Goal: Task Accomplishment & Management: Use online tool/utility

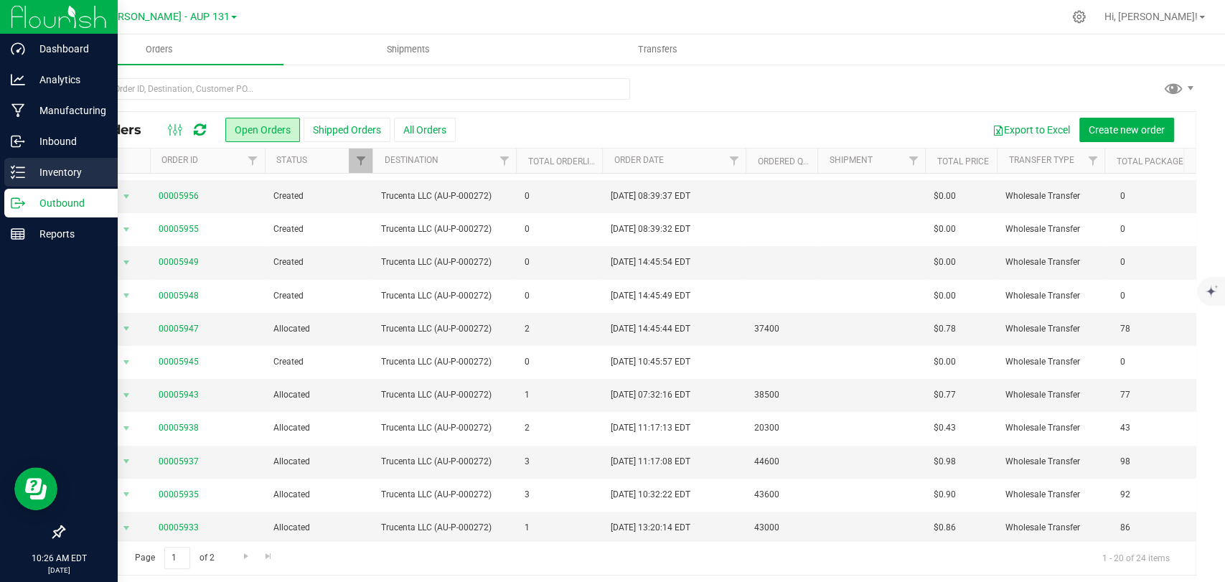
click at [6, 179] on div "Inventory" at bounding box center [60, 172] width 113 height 29
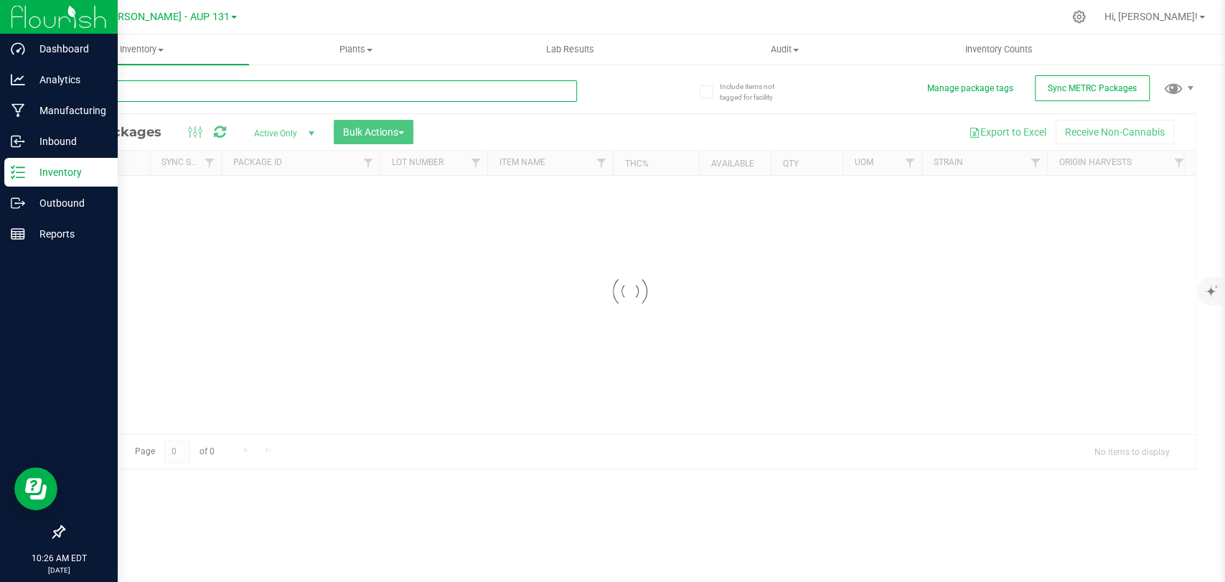
click at [230, 93] on input "text" at bounding box center [320, 91] width 514 height 22
type input "226260"
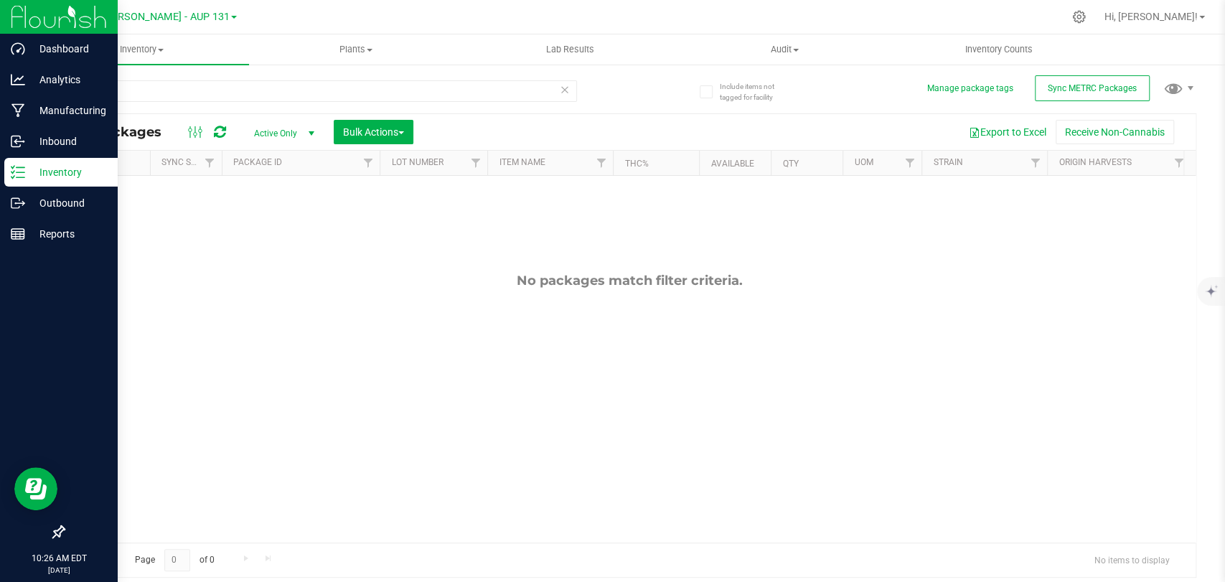
click at [282, 135] on span "Active Only" at bounding box center [281, 133] width 79 height 20
click at [287, 229] on li "All" at bounding box center [281, 221] width 78 height 22
click at [144, 95] on input "226260" at bounding box center [320, 91] width 514 height 22
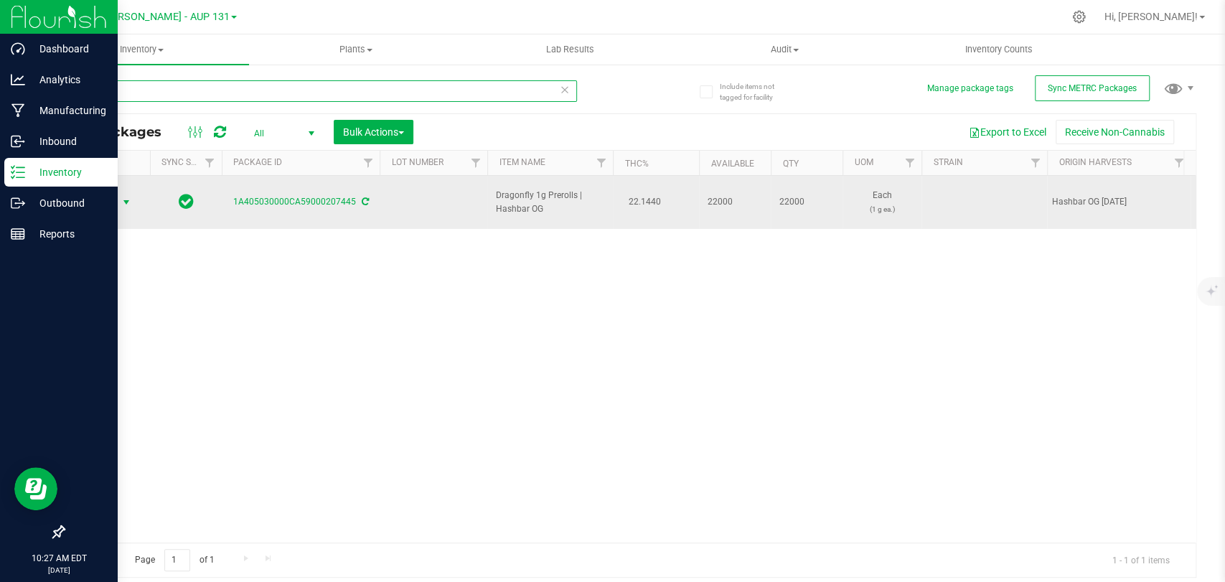
type input "207445"
click at [109, 209] on span "Action" at bounding box center [97, 202] width 39 height 20
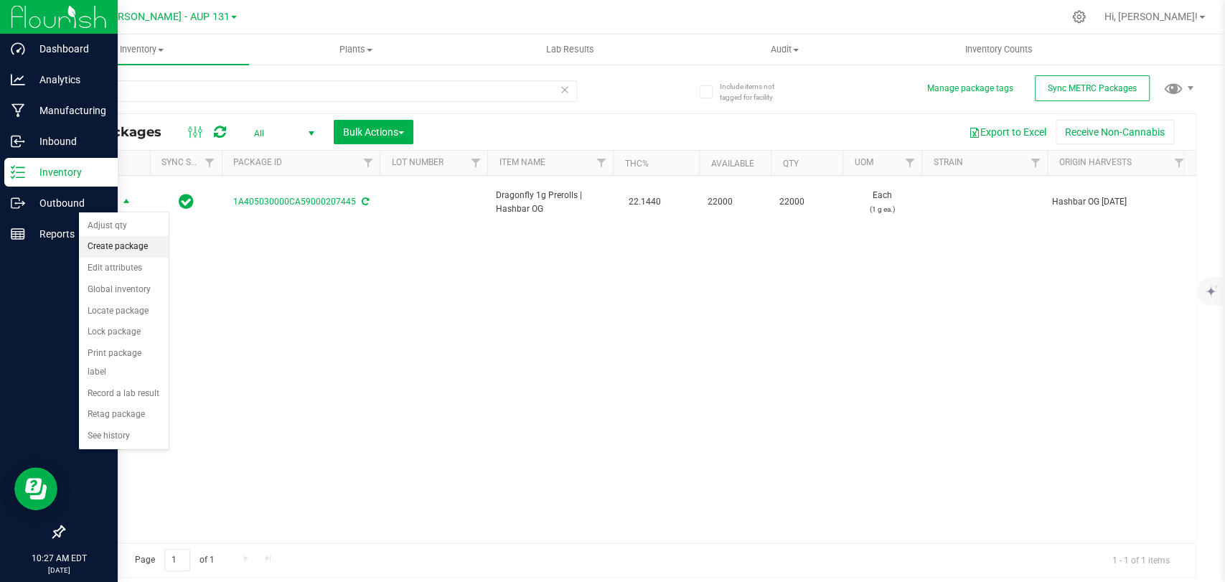
click at [136, 248] on li "Create package" at bounding box center [124, 247] width 90 height 22
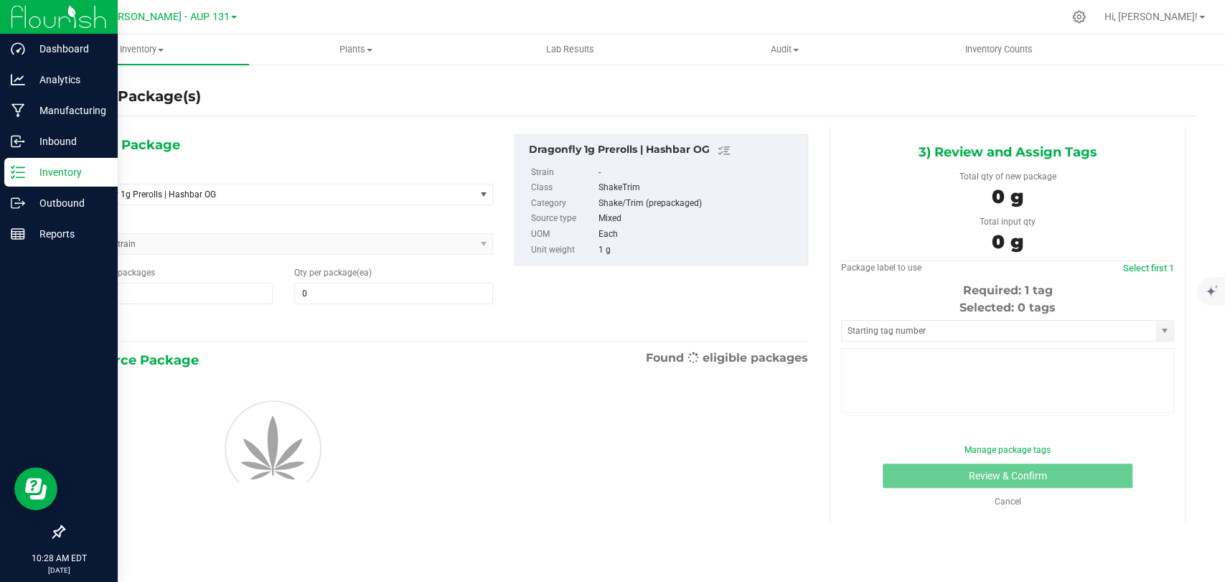
type input "0"
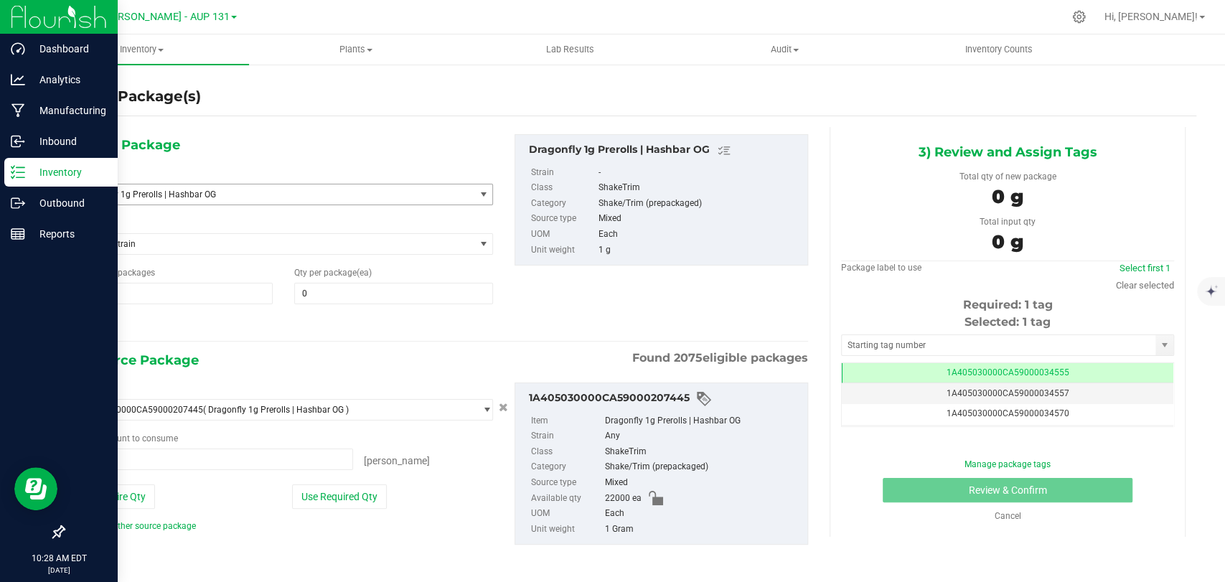
type input "0 ea"
click at [221, 202] on span "Dragonfly 1g Prerolls | Hashbar OG" at bounding box center [275, 194] width 400 height 20
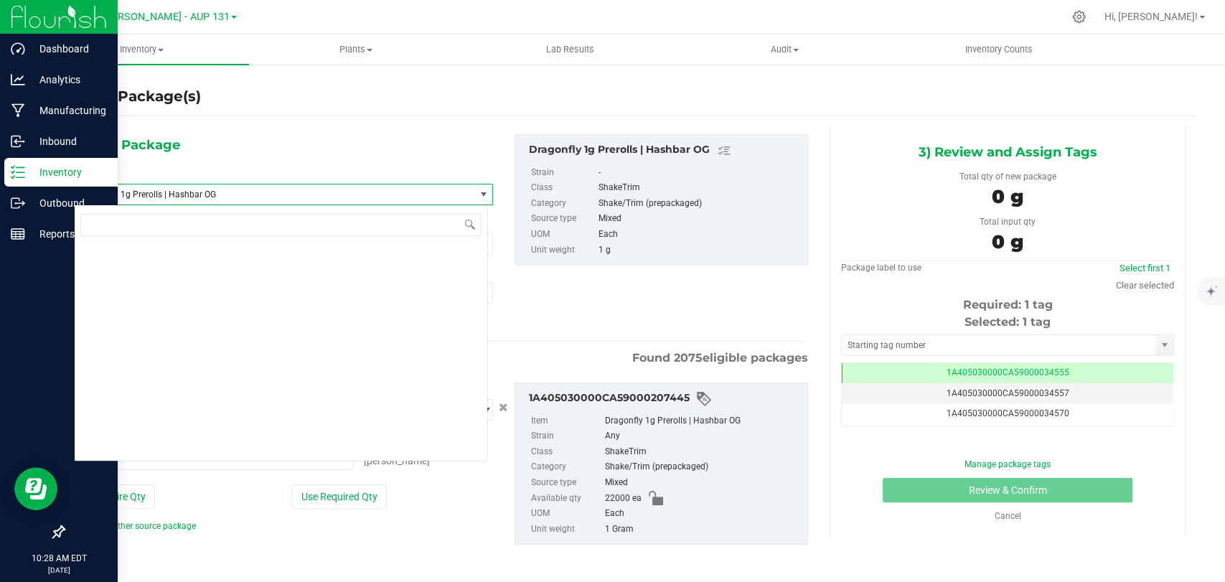
scroll to position [33053, 0]
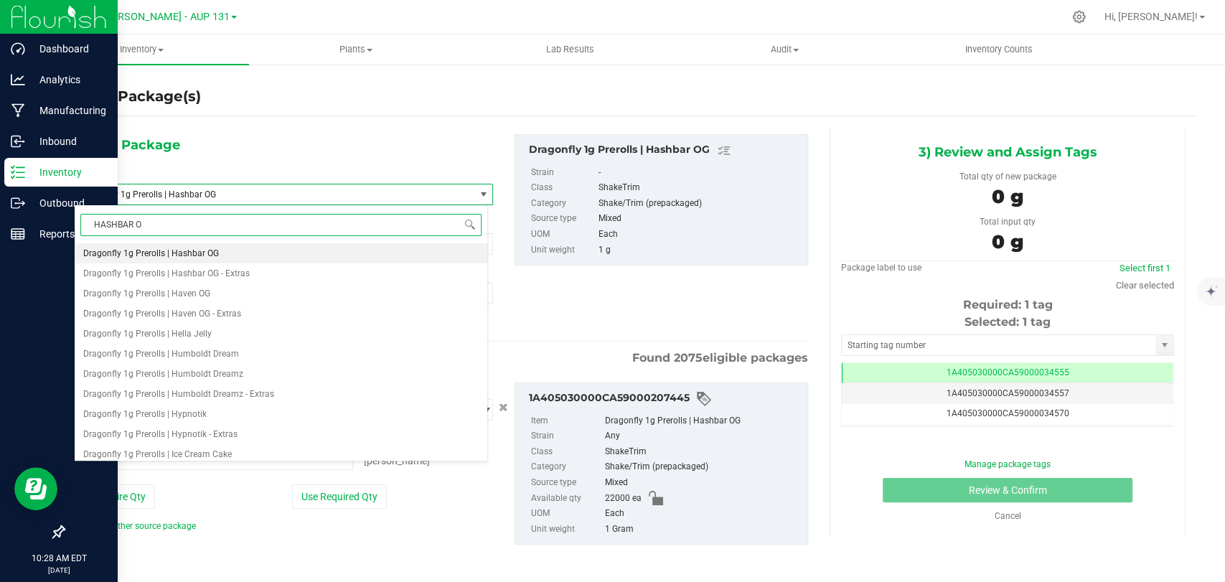
type input "HASHBAR OG"
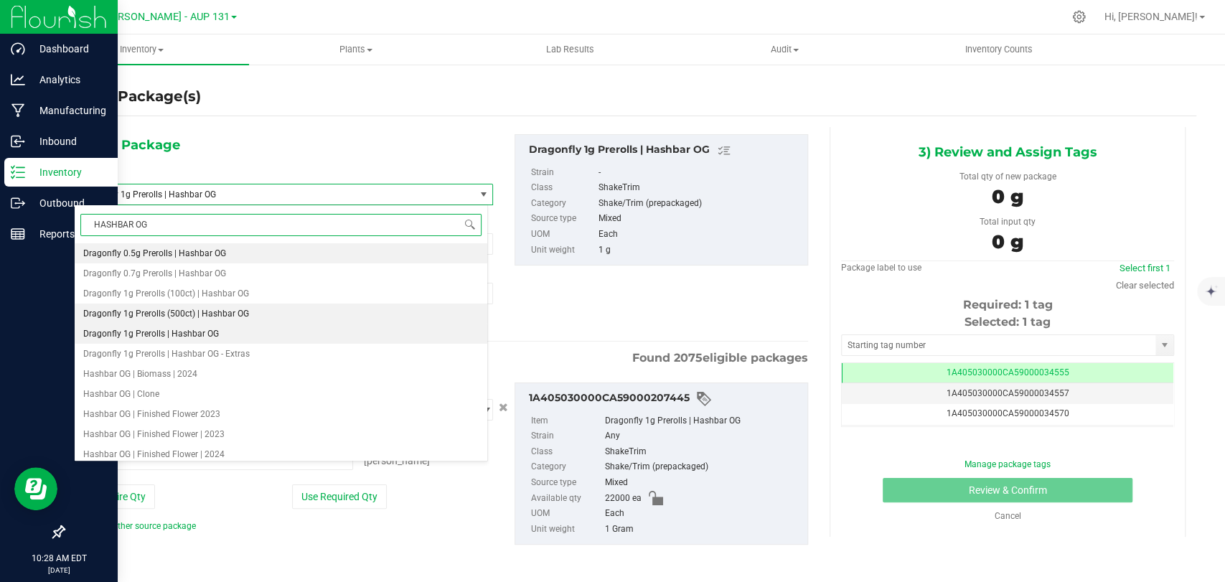
click at [219, 316] on span "Dragonfly 1g Prerolls (500ct) | Hashbar OG" at bounding box center [166, 314] width 166 height 10
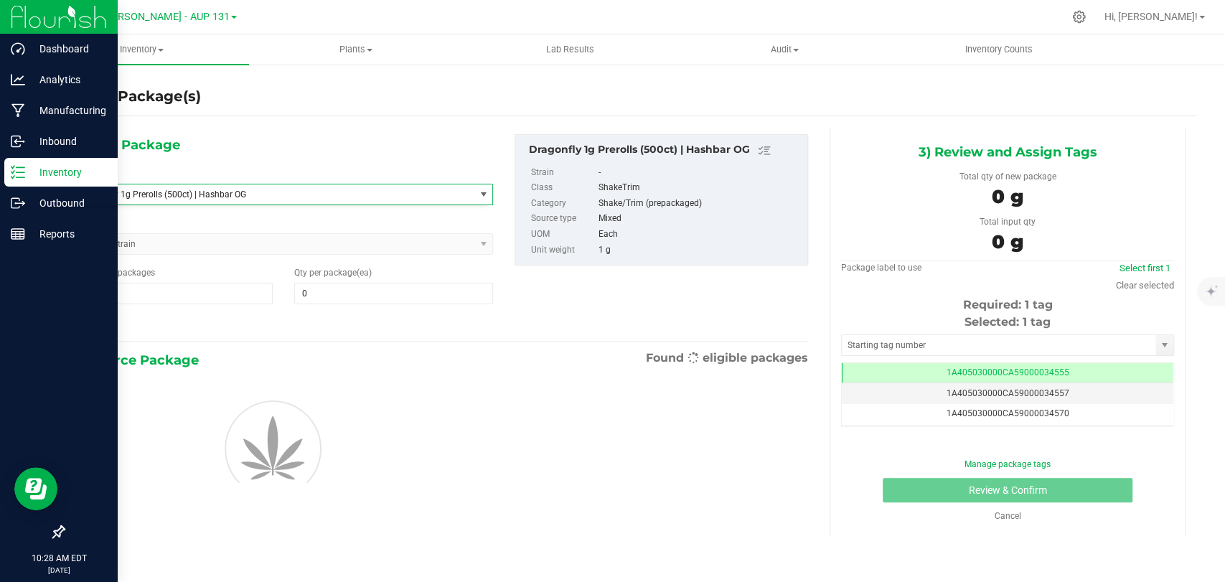
type input "0"
click at [188, 300] on input "1" at bounding box center [173, 293] width 197 height 20
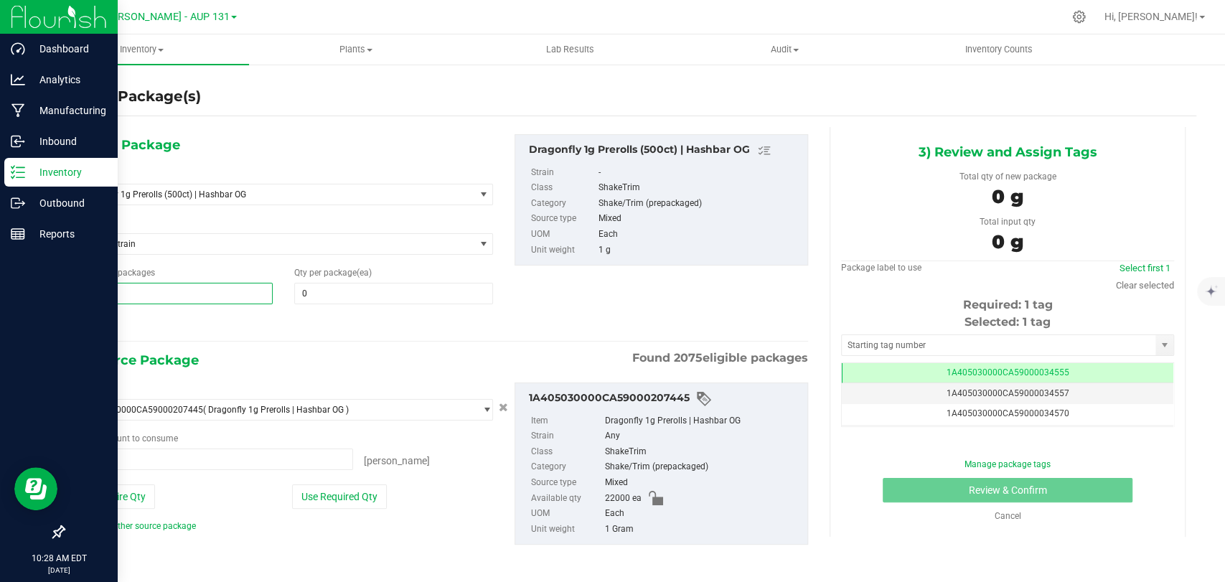
type input "0 ea"
type input "44"
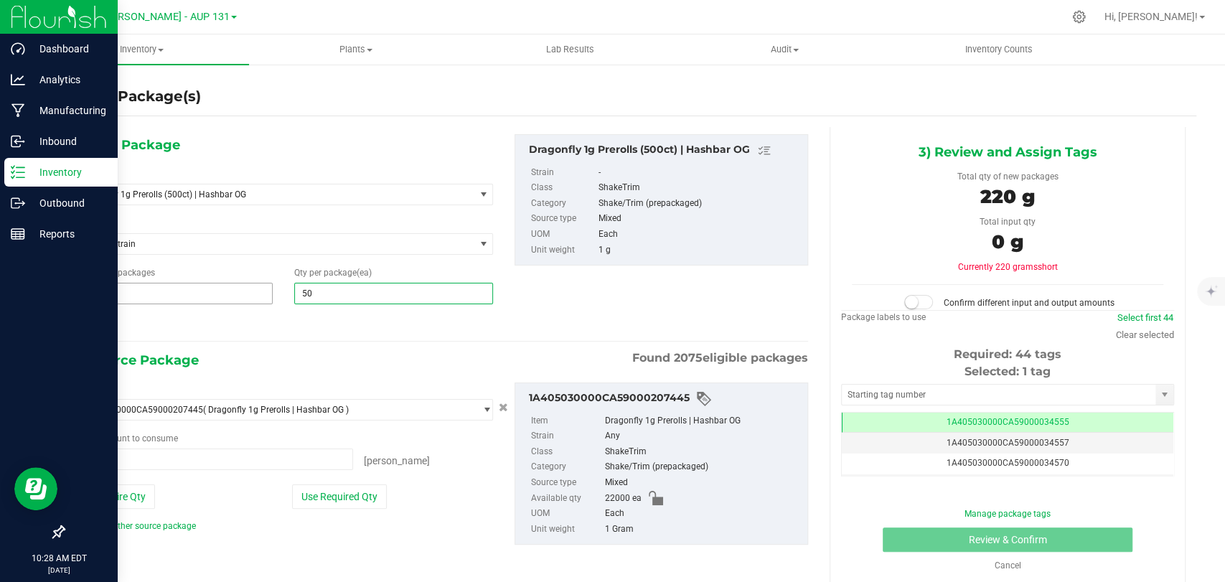
type input "500"
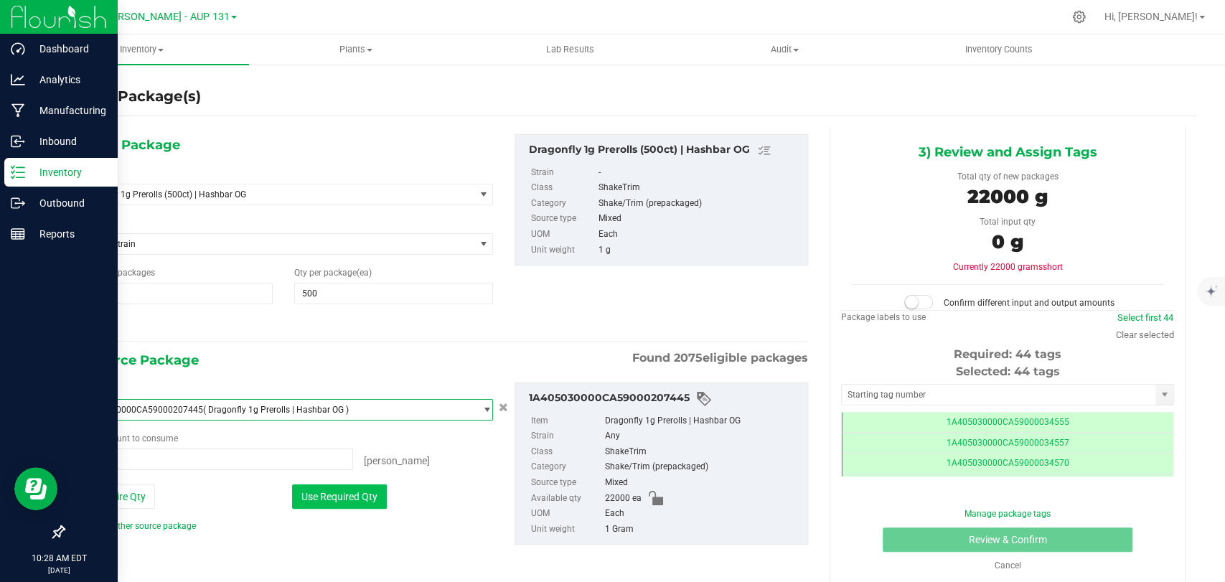
click at [332, 499] on button "Use Required Qty" at bounding box center [339, 496] width 95 height 24
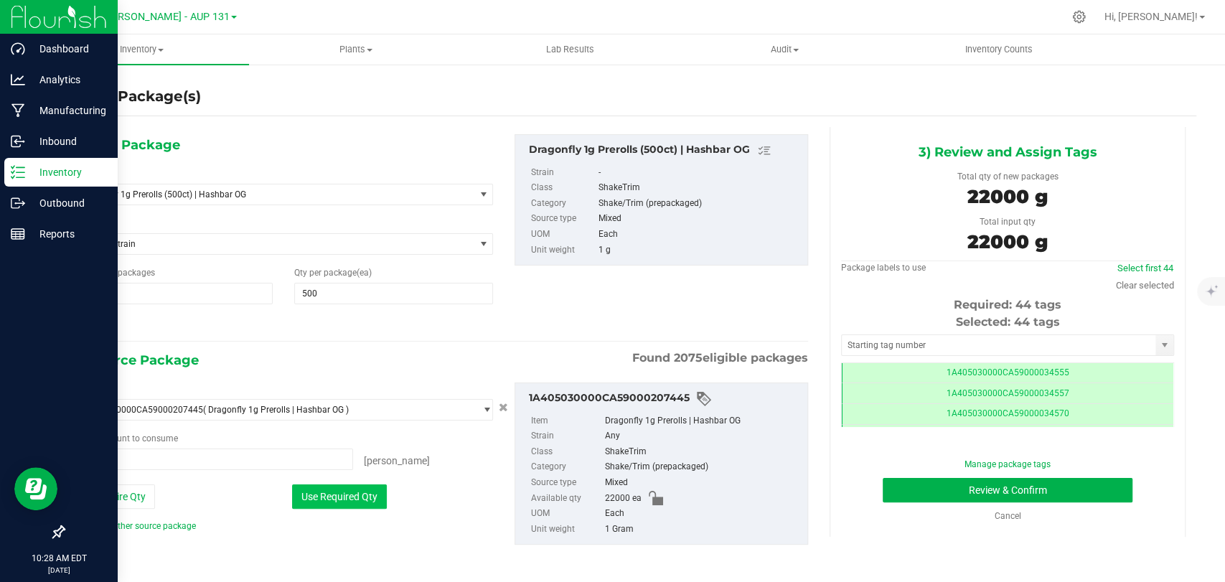
type input "22000 ea"
click at [916, 346] on input "text" at bounding box center [999, 345] width 314 height 20
click at [154, 284] on span "44 44" at bounding box center [173, 294] width 199 height 22
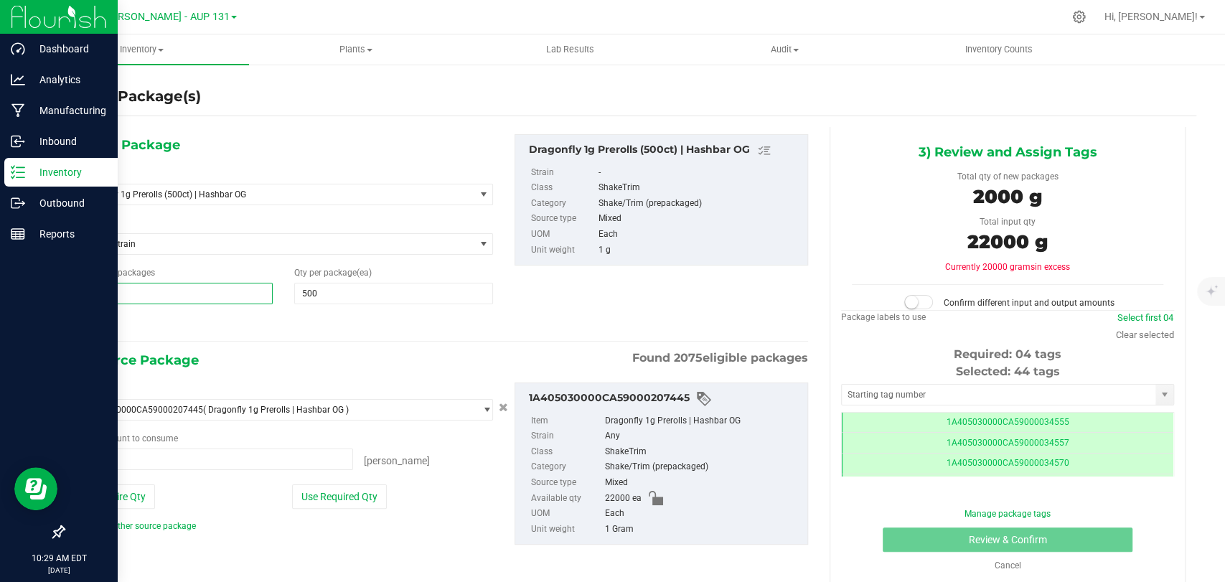
type input "43"
click at [358, 485] on button "Use Required Qty" at bounding box center [339, 496] width 95 height 24
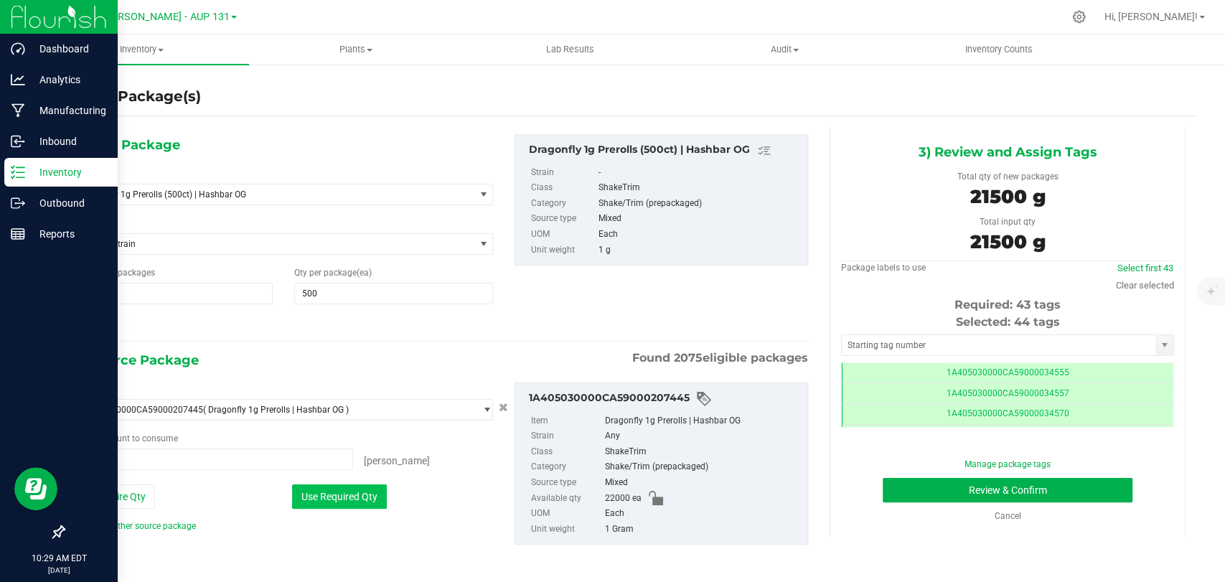
type input "21500 ea"
click at [860, 346] on input "text" at bounding box center [999, 345] width 314 height 20
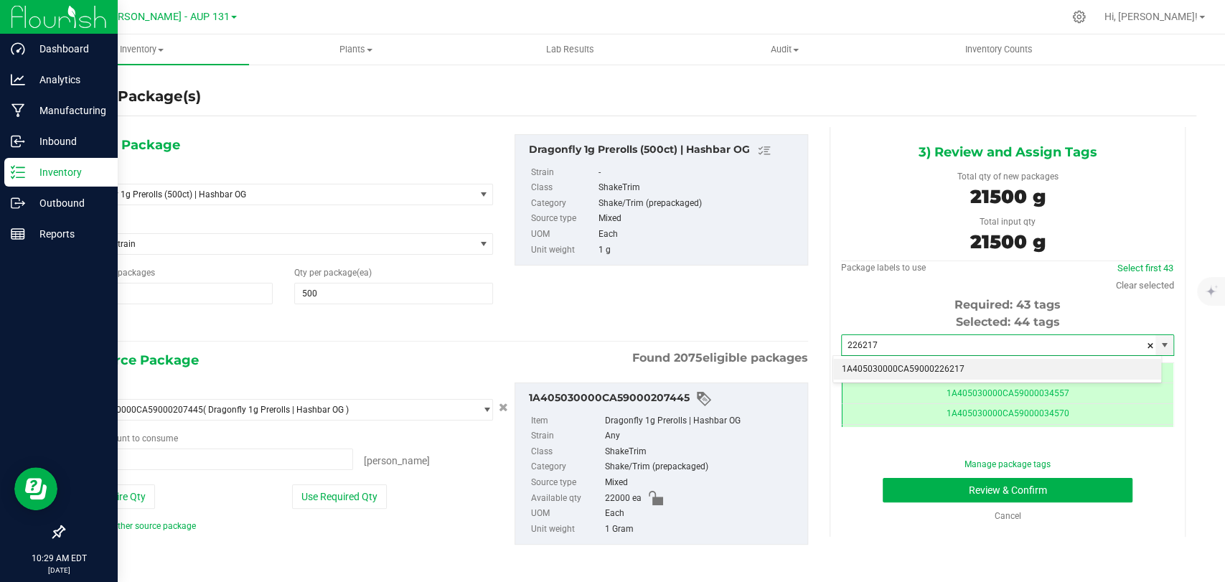
click at [970, 371] on li "1A405030000CA59000226217" at bounding box center [997, 370] width 328 height 22
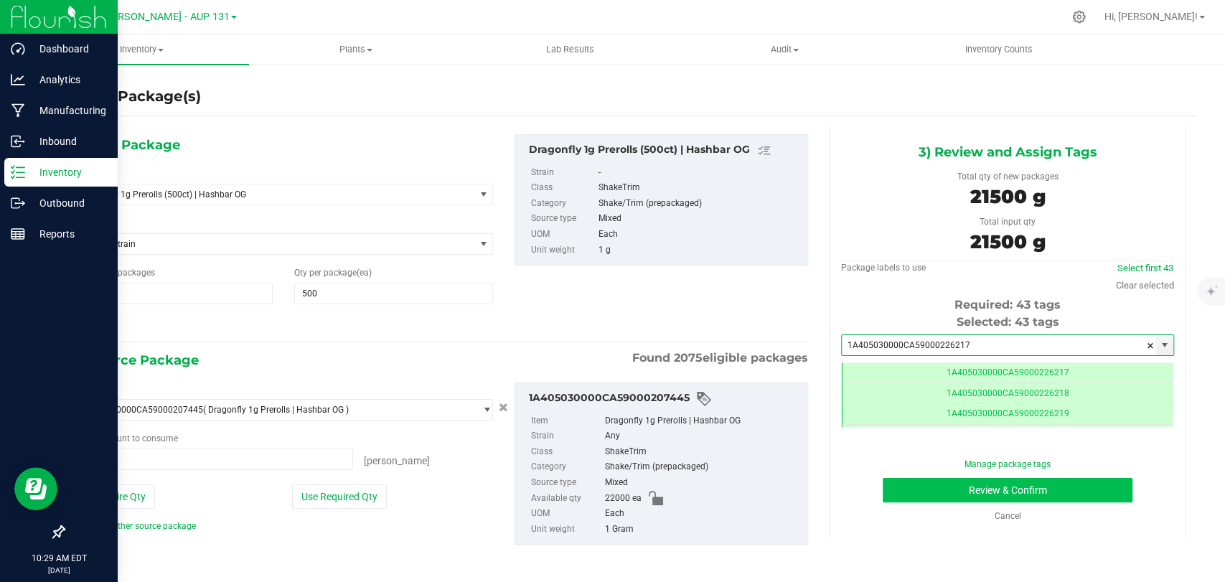
type input "1A405030000CA59000226217"
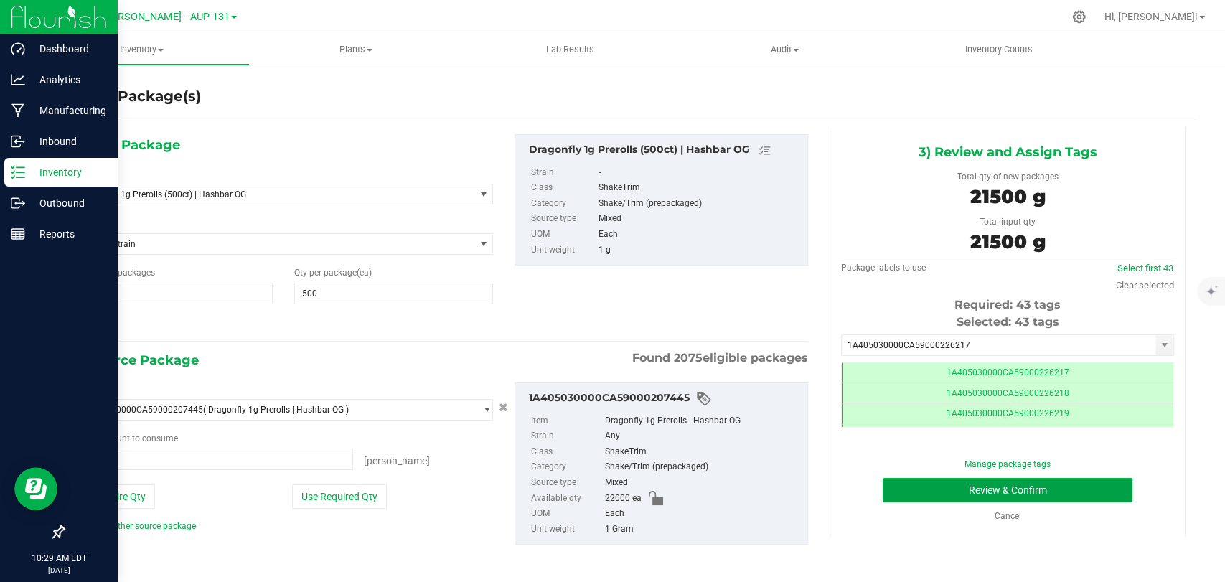
click at [942, 501] on button "Review & Confirm" at bounding box center [1007, 490] width 249 height 24
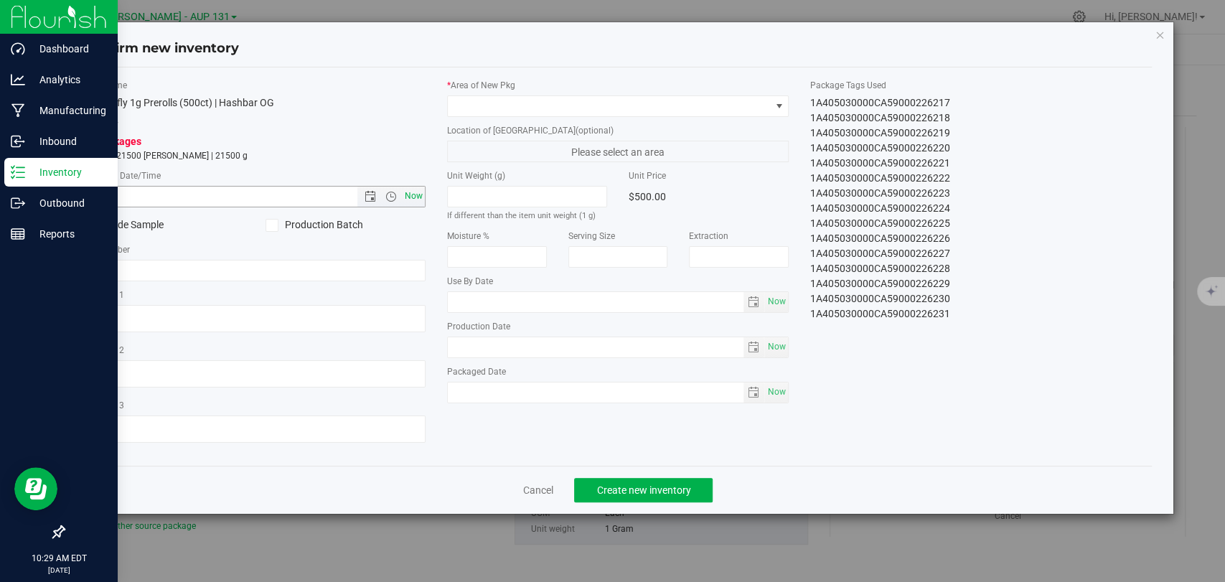
click at [421, 192] on span "Now" at bounding box center [414, 196] width 24 height 21
type input "[DATE] 10:29 AM"
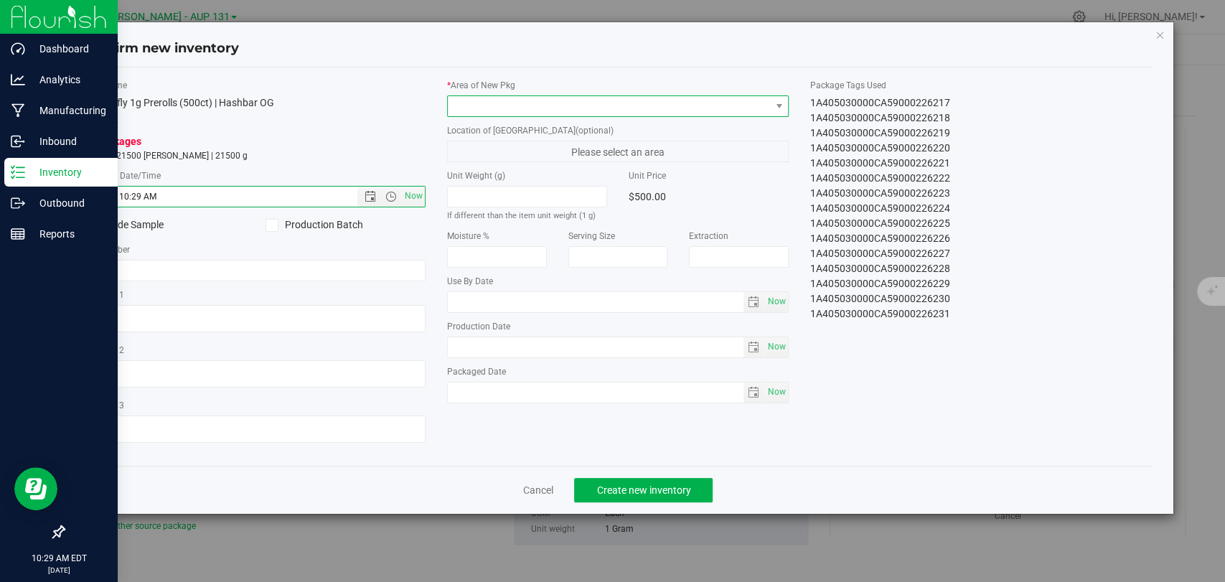
click at [530, 108] on span at bounding box center [609, 106] width 322 height 20
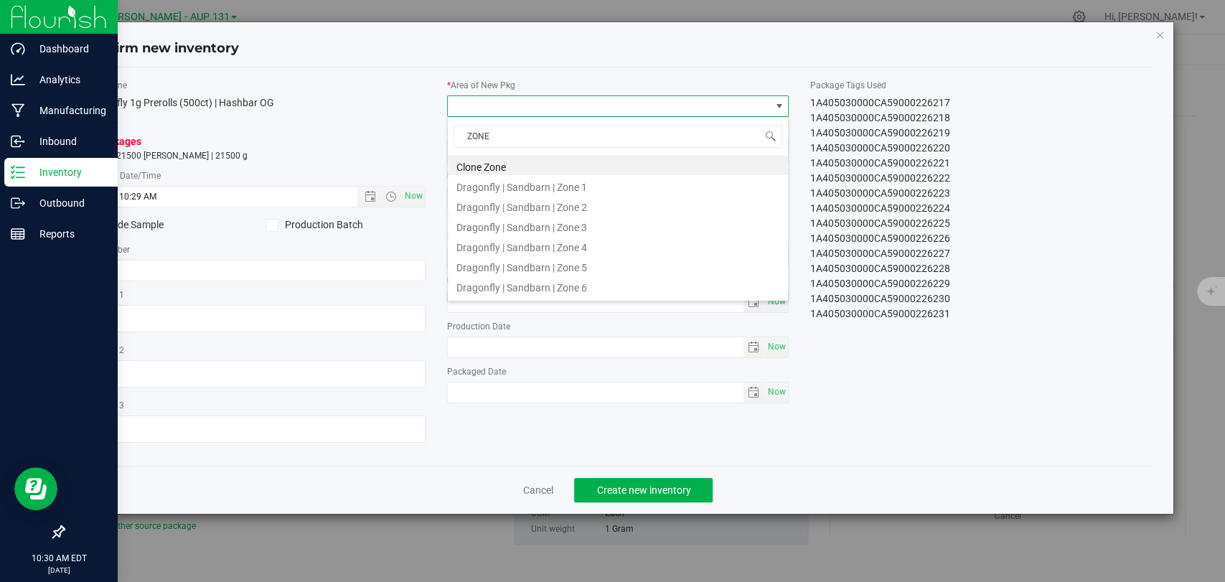
type input "ZONE 1"
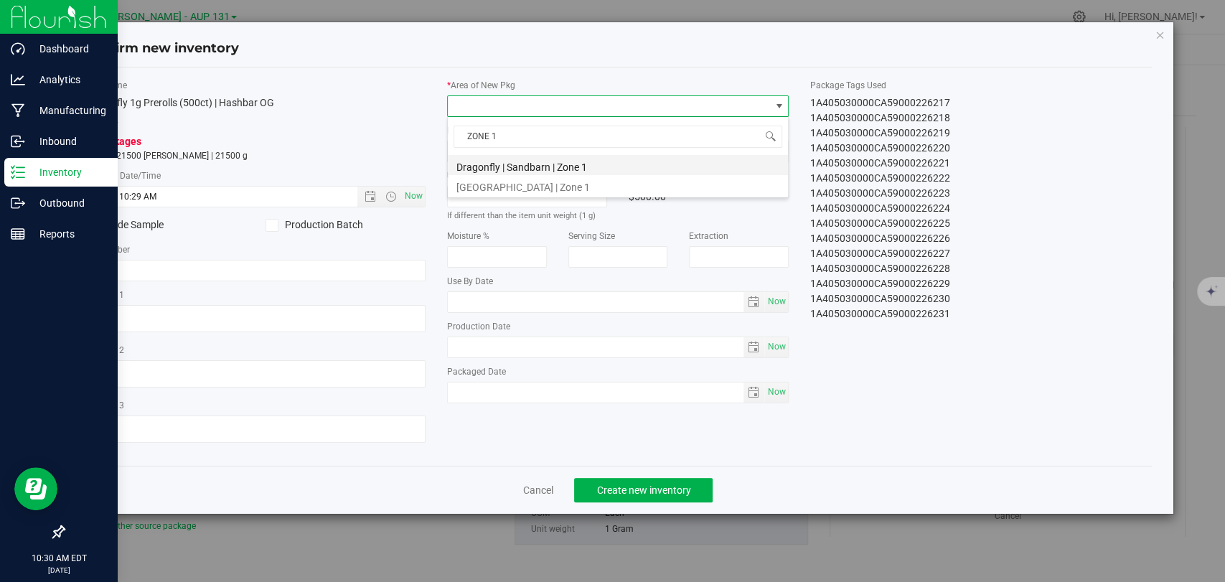
click at [563, 161] on li "Dragonfly | Sandbarn | Zone 1" at bounding box center [618, 165] width 340 height 20
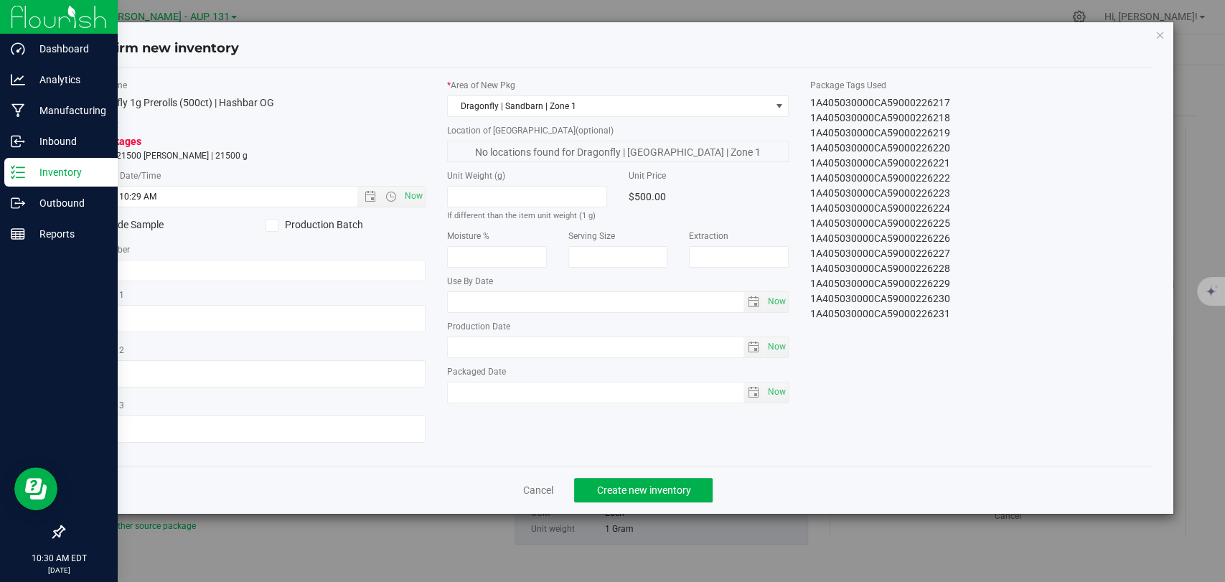
drag, startPoint x: 604, startPoint y: 364, endPoint x: 912, endPoint y: 168, distance: 365.5
click at [912, 168] on div "Item Name Dragonfly 1g Prerolls (500ct) | Hashbar OG Total Qty 43 packages tota…" at bounding box center [617, 266] width 1089 height 375
click at [700, 485] on button "Create new inventory" at bounding box center [643, 490] width 138 height 24
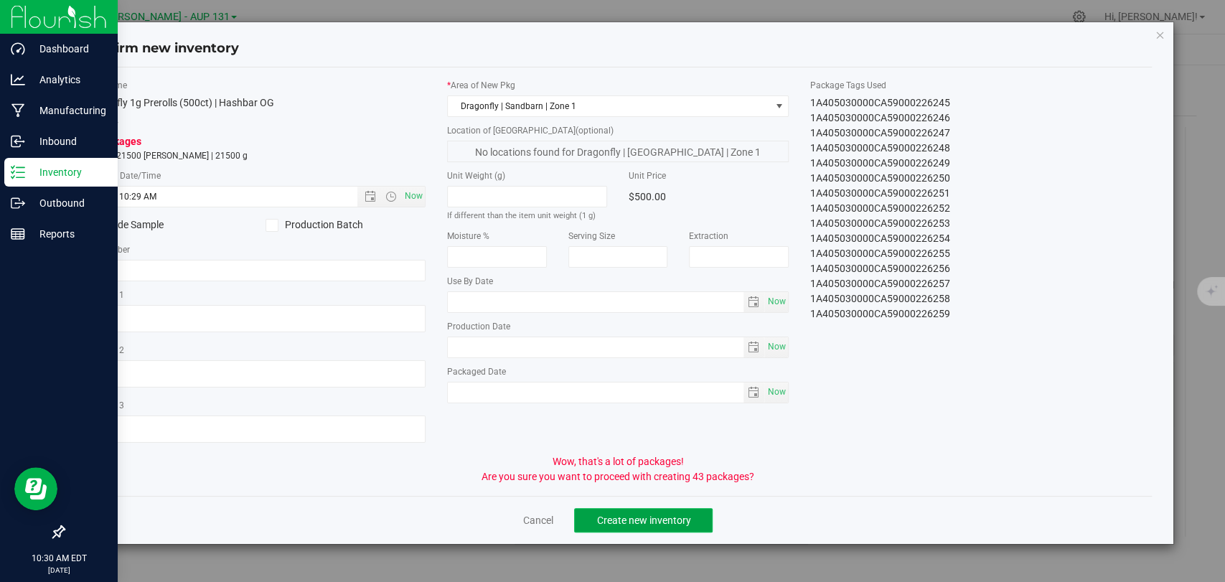
click at [699, 508] on button "Create new inventory" at bounding box center [643, 520] width 138 height 24
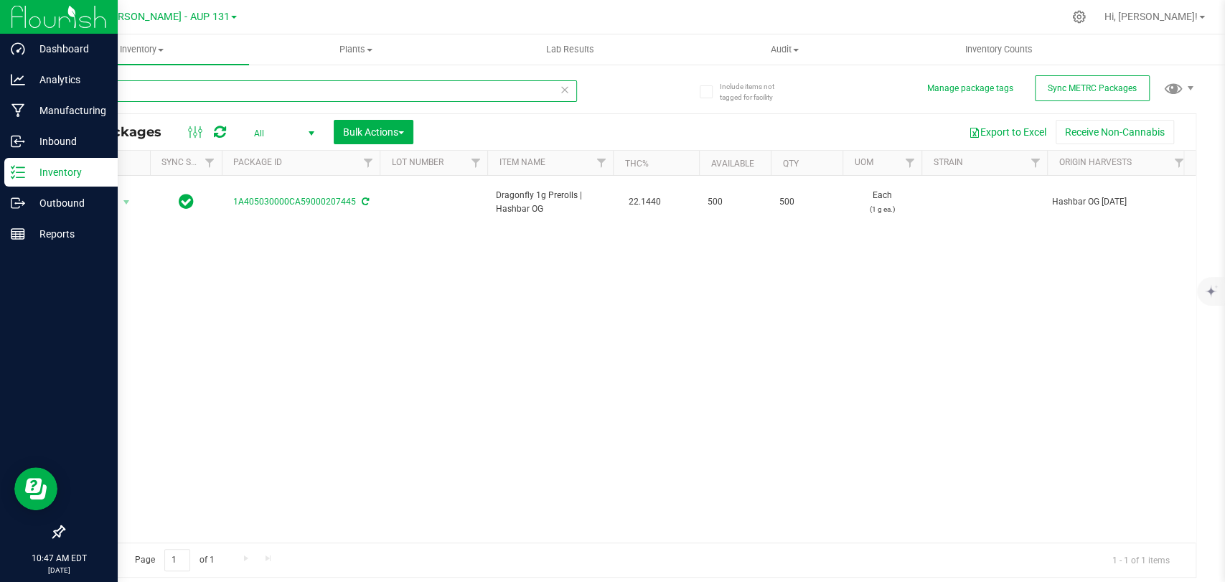
click at [154, 85] on input "207445" at bounding box center [320, 91] width 514 height 22
type input "230052"
click at [536, 19] on div at bounding box center [660, 17] width 806 height 28
